Goal: Task Accomplishment & Management: Complete application form

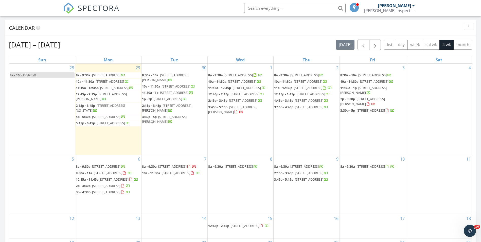
click at [181, 47] on div "Sep 28 – Oct 25, 2025 today list day week cal wk 4 wk month" at bounding box center [241, 45] width 464 height 10
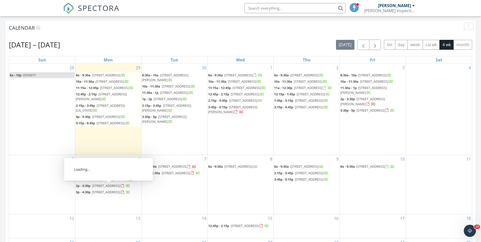
click at [273, 10] on input "text" at bounding box center [295, 8] width 102 height 10
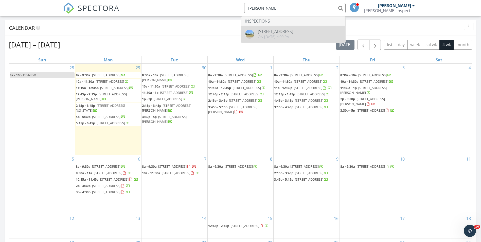
type input "deborah brown"
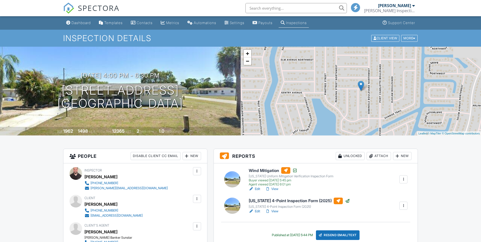
click at [273, 187] on link "View" at bounding box center [271, 189] width 13 height 5
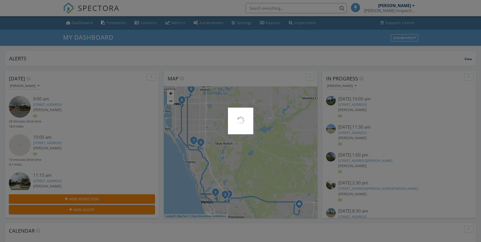
click at [83, 22] on div at bounding box center [240, 121] width 481 height 242
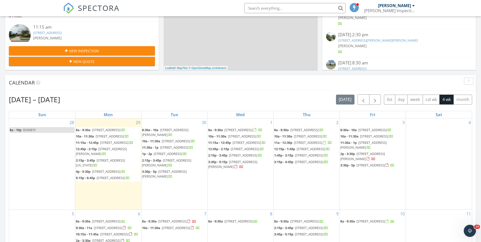
scroll to position [203, 0]
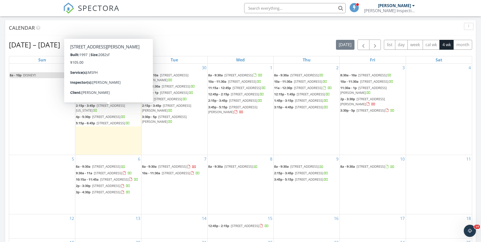
click at [53, 213] on div "5" at bounding box center [42, 184] width 66 height 59
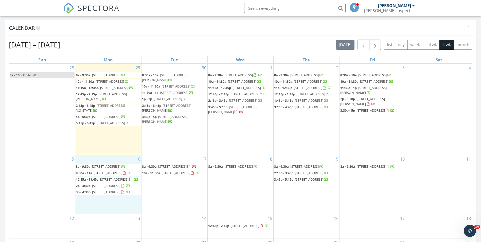
click at [217, 230] on tbody "28 8a - 10p DISNEY!! 29 8a - 9:30a 1231 Waterside Ln, Venice 34285 10a - 11:30a…" at bounding box center [240, 163] width 463 height 199
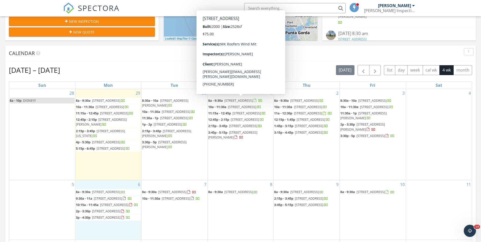
click at [157, 72] on div "Sep 28 – Oct 25, 2025 today list day week cal wk 4 wk month" at bounding box center [241, 70] width 464 height 10
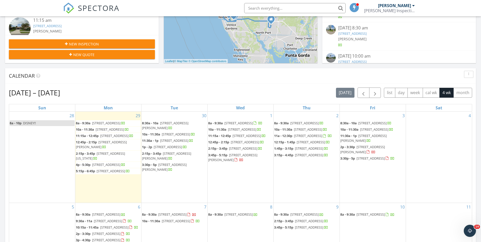
click at [113, 85] on div "Sep 28 – Oct 25, 2025 today list day week cal wk 4 wk month Sun Mon Tue Wed Thu…" at bounding box center [240, 199] width 471 height 231
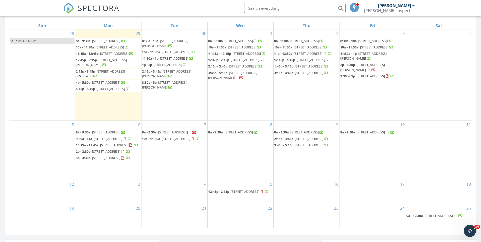
scroll to position [228, 0]
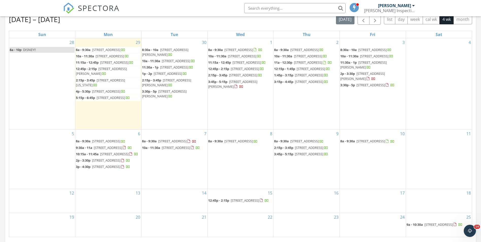
click at [289, 6] on input "text" at bounding box center [295, 8] width 102 height 10
click at [304, 7] on input "text" at bounding box center [295, 8] width 102 height 10
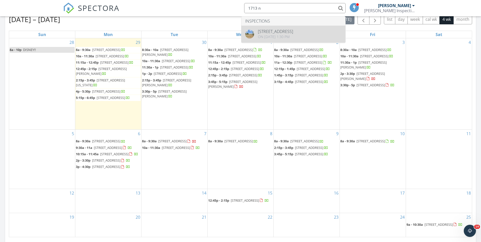
type input "1713 n"
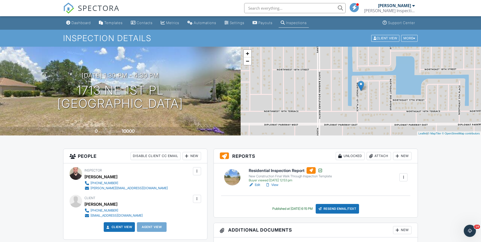
click at [282, 10] on input "text" at bounding box center [295, 8] width 102 height 10
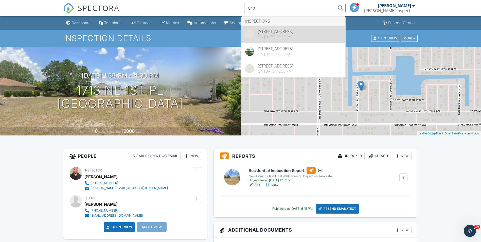
type input "840"
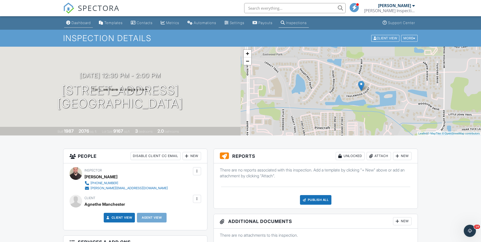
click at [80, 21] on div "Dashboard" at bounding box center [81, 23] width 19 height 4
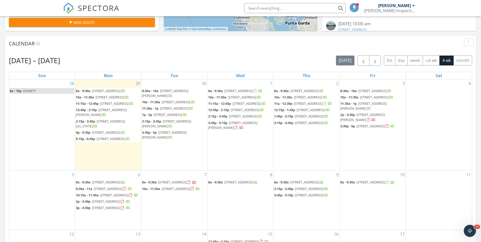
scroll to position [111, 0]
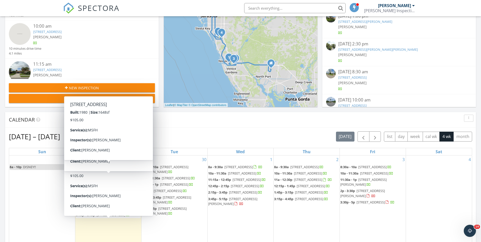
click at [105, 88] on div "New Inspection" at bounding box center [82, 87] width 138 height 5
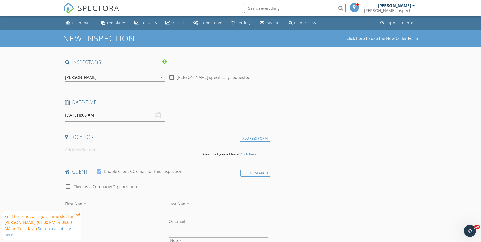
click at [119, 114] on input "09/30/2025 8:00 AM" at bounding box center [114, 115] width 99 height 12
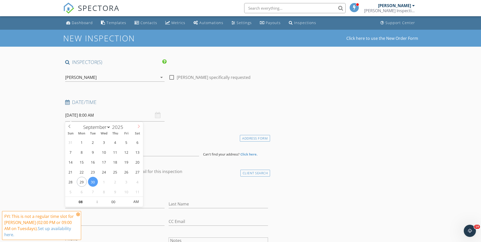
select select "9"
click at [137, 126] on icon at bounding box center [139, 127] width 4 height 4
type input "10/13/2025 8:00 AM"
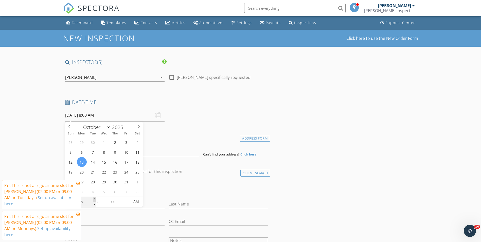
type input "09"
type input "10/13/2025 9:00 AM"
click at [94, 200] on span at bounding box center [95, 199] width 4 height 5
type input "10"
type input "10/13/2025 10:00 AM"
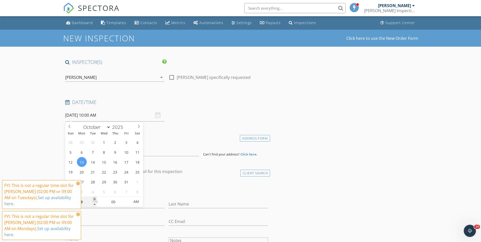
click at [94, 200] on span at bounding box center [95, 199] width 4 height 5
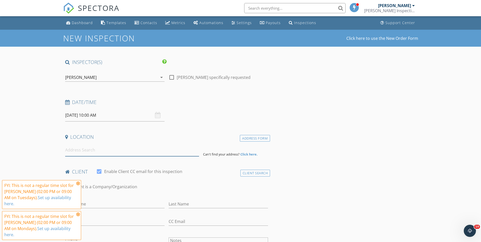
click at [89, 144] on input at bounding box center [132, 150] width 134 height 12
drag, startPoint x: 84, startPoint y: 156, endPoint x: 84, endPoint y: 151, distance: 4.8
click at [84, 156] on input at bounding box center [132, 150] width 134 height 12
drag, startPoint x: 84, startPoint y: 151, endPoint x: 78, endPoint y: 149, distance: 6.7
click at [78, 149] on input at bounding box center [132, 150] width 134 height 12
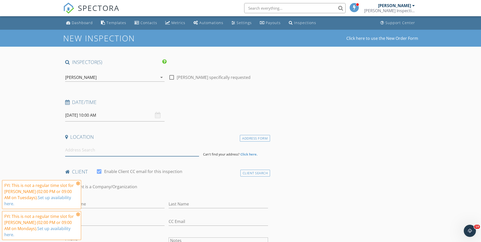
click at [79, 151] on input at bounding box center [132, 150] width 134 height 12
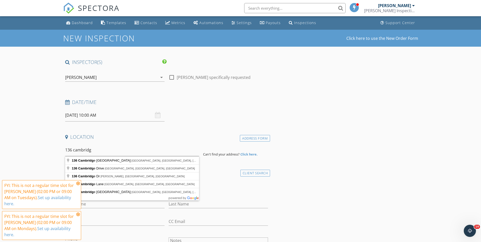
type input "136 Cambridge Drive Northwest, Port Charlotte, FL, USA"
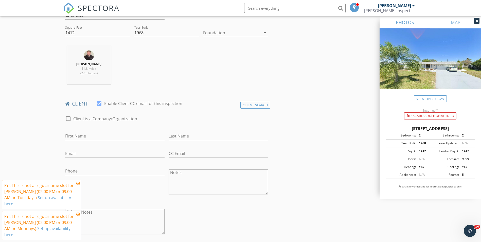
scroll to position [228, 0]
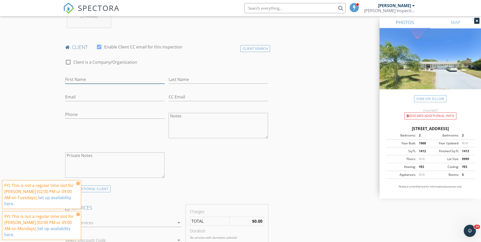
click at [82, 78] on input "First Name" at bounding box center [114, 79] width 99 height 8
type input "Dana"
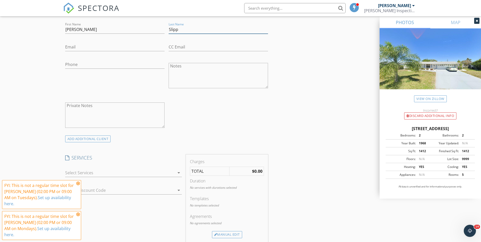
scroll to position [279, 0]
type input "Slipp"
click at [113, 171] on div at bounding box center [120, 172] width 110 height 8
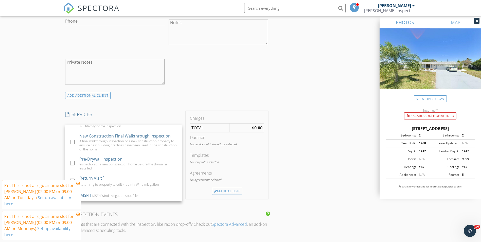
scroll to position [355, 0]
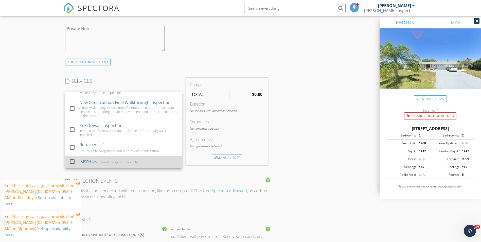
click at [99, 159] on div "MSFH MSFH Wind mitigation spot filler" at bounding box center [128, 162] width 97 height 10
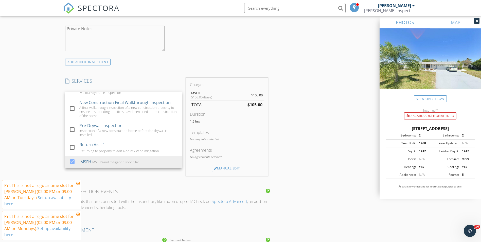
click at [335, 99] on div "INSPECTOR(S) check_box David Groff PRIMARY David Groff arrow_drop_down check_bo…" at bounding box center [240, 154] width 355 height 900
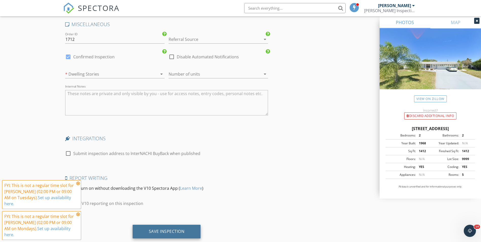
scroll to position [729, 0]
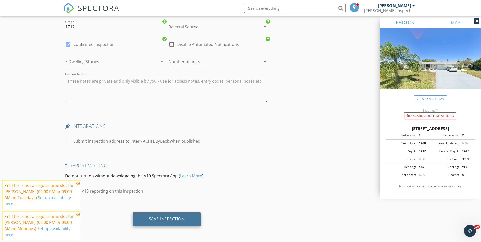
click at [156, 216] on div "Save Inspection" at bounding box center [167, 218] width 36 height 5
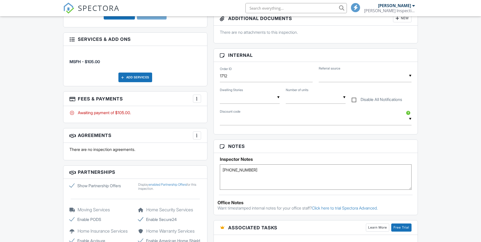
type textarea "[PHONE_NUMBER]"
click at [195, 97] on div at bounding box center [197, 98] width 5 height 5
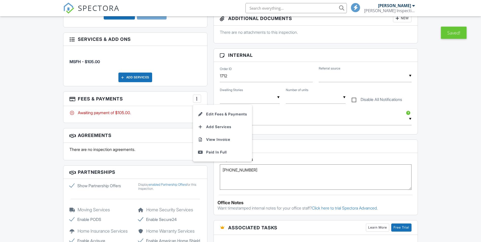
drag, startPoint x: 201, startPoint y: 151, endPoint x: 185, endPoint y: 150, distance: 16.3
click at [201, 151] on div at bounding box center [200, 152] width 5 height 5
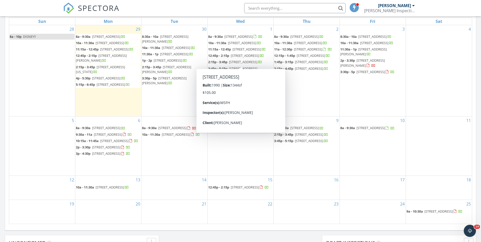
scroll to position [254, 0]
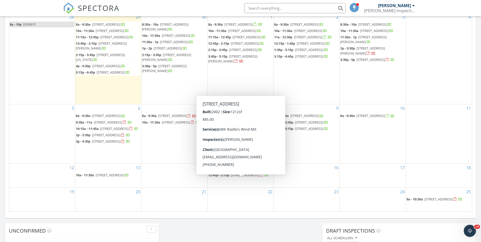
click at [247, 229] on div "[DATE] [PERSON_NAME] 8:00 am [STREET_ADDRESS] [PERSON_NAME] 29 minutes drive ti…" at bounding box center [240, 43] width 481 height 462
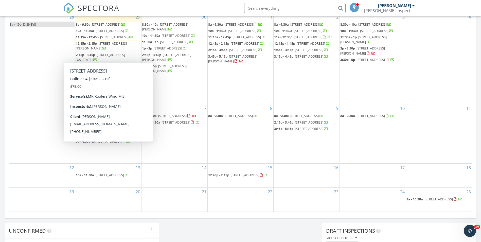
click at [218, 232] on div "[DATE] [PERSON_NAME] 8:00 am [STREET_ADDRESS] [PERSON_NAME] 29 minutes drive ti…" at bounding box center [240, 43] width 481 height 462
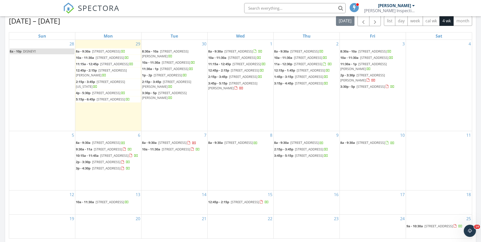
scroll to position [203, 0]
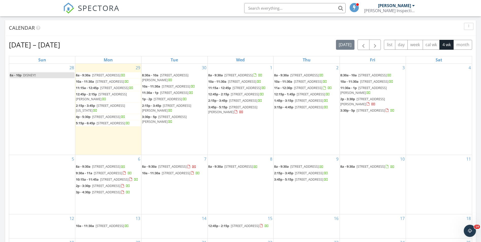
click at [158, 33] on div "Calendar" at bounding box center [240, 27] width 471 height 15
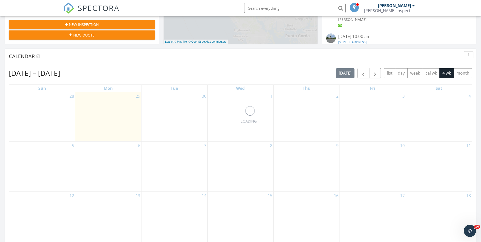
scroll to position [187, 0]
